Goal: Task Accomplishment & Management: Complete application form

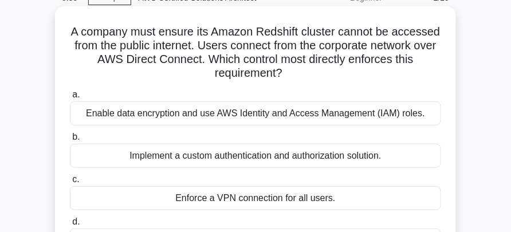
scroll to position [53, 0]
click at [279, 151] on div "Implement a custom authentication and authorization solution." at bounding box center [255, 156] width 371 height 24
click at [70, 141] on input "b. Implement a custom authentication and authorization solution." at bounding box center [70, 136] width 0 height 7
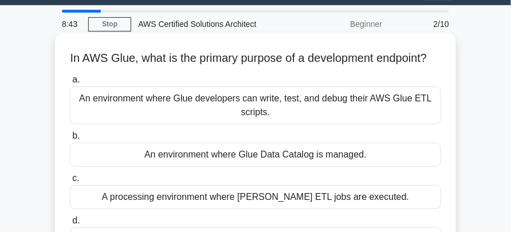
scroll to position [27, 0]
click at [153, 114] on div "An environment where Glue developers can write, test, and debug their AWS Glue …" at bounding box center [255, 105] width 371 height 38
click at [70, 84] on input "a. An environment where Glue developers can write, test, and debug their AWS Gl…" at bounding box center [70, 79] width 0 height 7
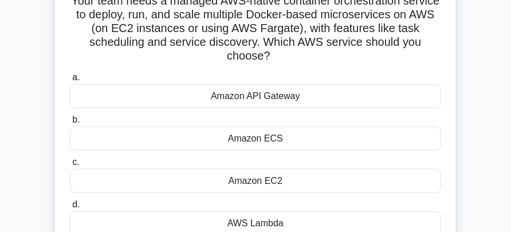
scroll to position [84, 0]
click at [252, 179] on div "Amazon EC2" at bounding box center [255, 181] width 371 height 24
click at [70, 167] on input "c. Amazon EC2" at bounding box center [70, 162] width 0 height 7
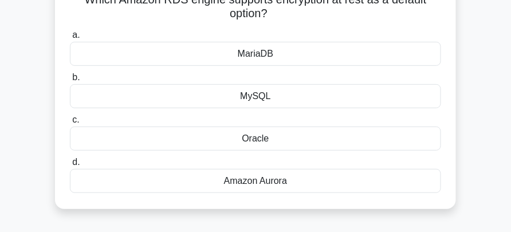
scroll to position [86, 0]
click at [289, 181] on div "Amazon Aurora" at bounding box center [255, 180] width 371 height 24
click at [70, 165] on input "d. Amazon Aurora" at bounding box center [70, 161] width 0 height 7
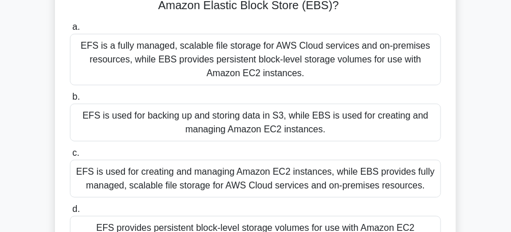
scroll to position [92, 0]
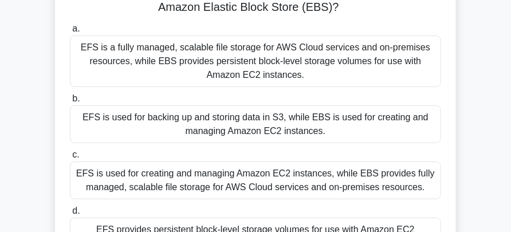
click at [238, 63] on div "EFS is a fully managed, scalable file storage for AWS Cloud services and on-pre…" at bounding box center [255, 62] width 371 height 52
click at [70, 33] on input "a. EFS is a fully managed, scalable file storage for AWS Cloud services and on-…" at bounding box center [70, 28] width 0 height 7
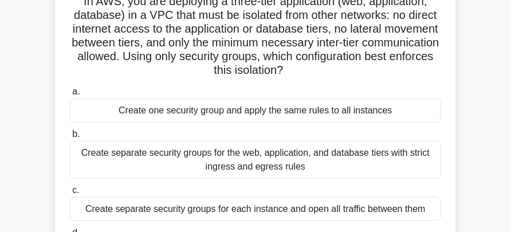
scroll to position [85, 0]
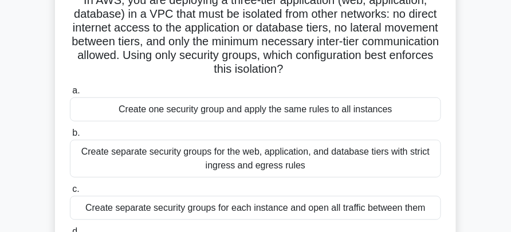
click at [181, 109] on div "Create one security group and apply the same rules to all instances" at bounding box center [255, 109] width 371 height 24
click at [70, 94] on input "a. Create one security group and apply the same rules to all instances" at bounding box center [70, 90] width 0 height 7
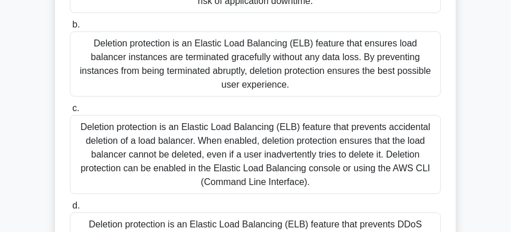
scroll to position [170, 0]
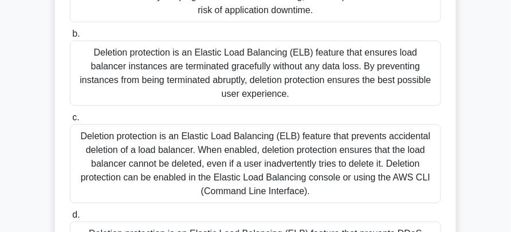
click at [100, 54] on div "Deletion protection is an Elastic Load Balancing (ELB) feature that ensures loa…" at bounding box center [255, 73] width 371 height 65
click at [70, 38] on input "b. Deletion protection is an Elastic Load Balancing (ELB) feature that ensures …" at bounding box center [70, 33] width 0 height 7
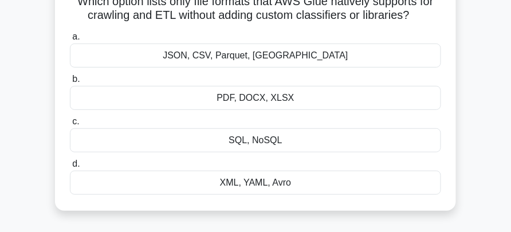
scroll to position [84, 0]
click at [321, 125] on label "c. SQL, NoSQL" at bounding box center [255, 133] width 371 height 38
click at [70, 125] on input "c. SQL, NoSQL" at bounding box center [70, 120] width 0 height 7
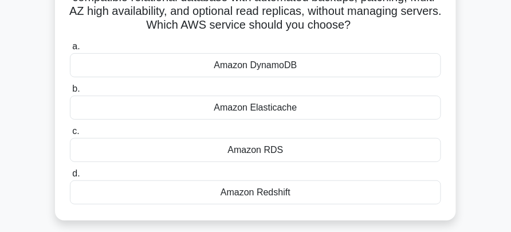
scroll to position [102, 0]
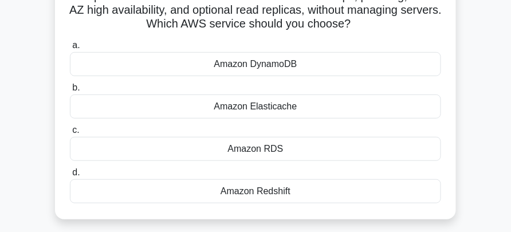
click at [279, 187] on div "Amazon Redshift" at bounding box center [255, 191] width 371 height 24
click at [70, 176] on input "d. Amazon Redshift" at bounding box center [70, 172] width 0 height 7
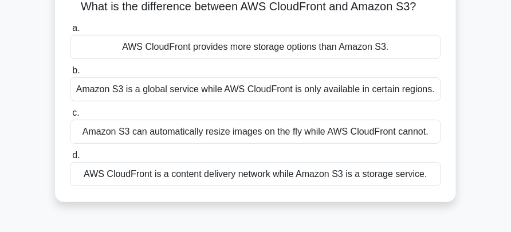
scroll to position [92, 0]
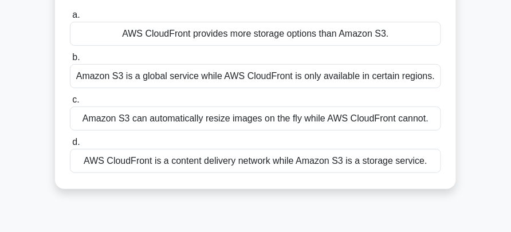
click at [255, 73] on div "Amazon S3 is a global service while AWS CloudFront is only available in certain…" at bounding box center [255, 76] width 371 height 24
click at [70, 61] on input "b. Amazon S3 is a global service while AWS CloudFront is only available in cert…" at bounding box center [70, 57] width 0 height 7
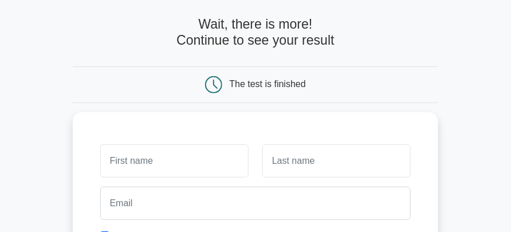
scroll to position [51, 0]
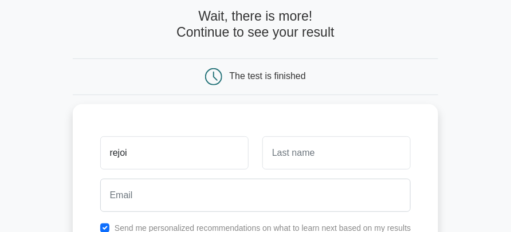
type input "rejoice"
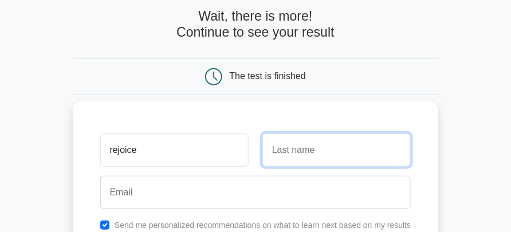
click at [269, 143] on input "text" at bounding box center [336, 149] width 148 height 33
type input "kemevor"
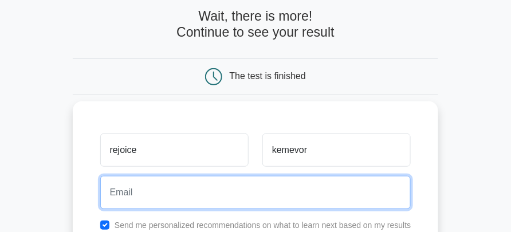
click at [238, 184] on input "email" at bounding box center [255, 192] width 311 height 33
type input "rd.kemevor@gmail.com"
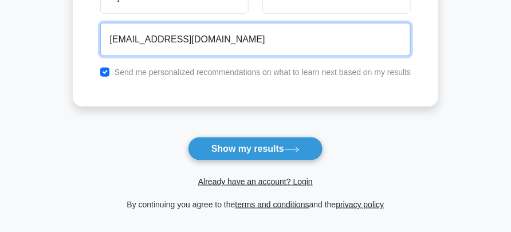
scroll to position [218, 0]
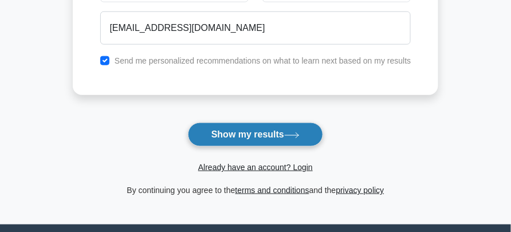
click at [232, 136] on button "Show my results" at bounding box center [255, 135] width 135 height 24
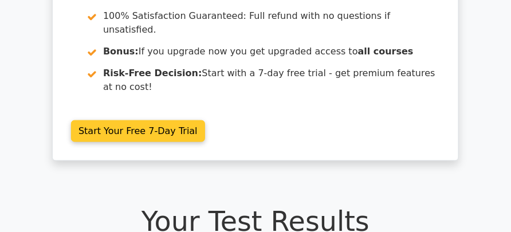
scroll to position [202, 0]
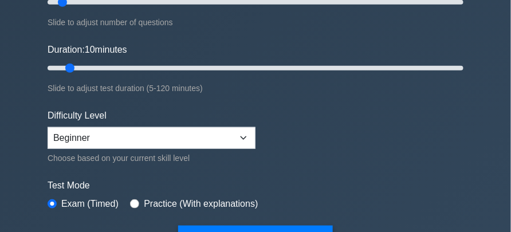
scroll to position [175, 0]
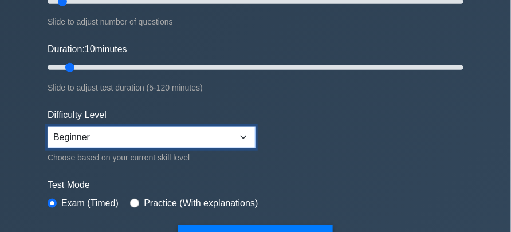
click at [242, 136] on select "Beginner Intermediate Expert" at bounding box center [152, 138] width 208 height 22
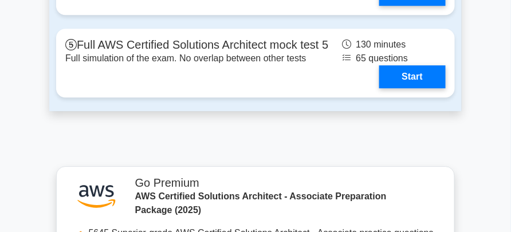
scroll to position [3373, 0]
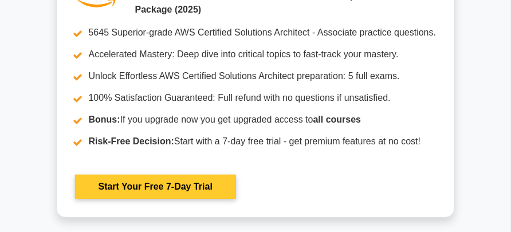
scroll to position [3676, 0]
